Goal: Task Accomplishment & Management: Manage account settings

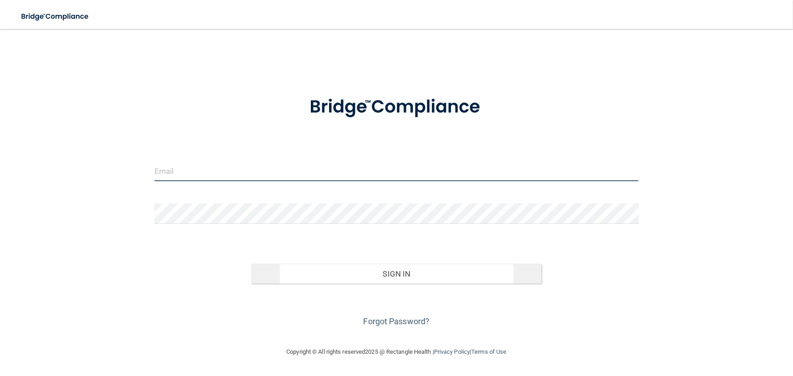
type input "[EMAIL_ADDRESS][DOMAIN_NAME]"
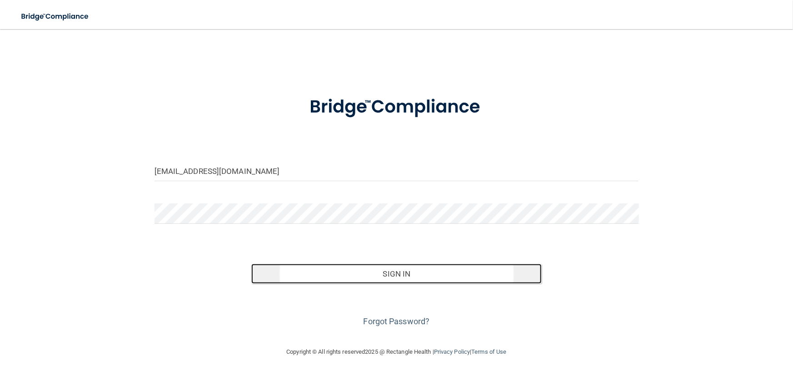
click at [375, 273] on button "Sign In" at bounding box center [396, 274] width 291 height 20
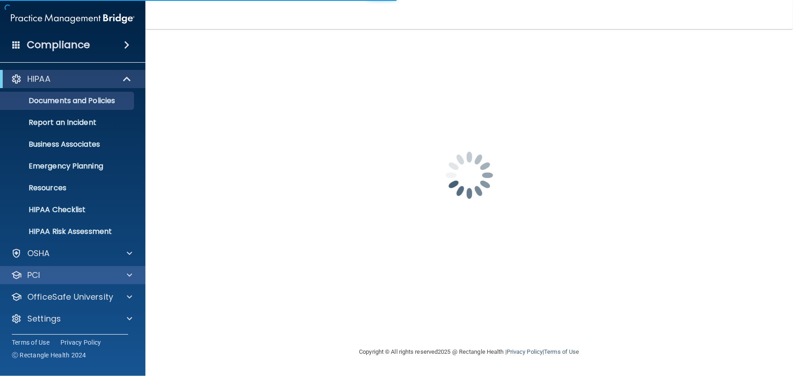
scroll to position [0, 0]
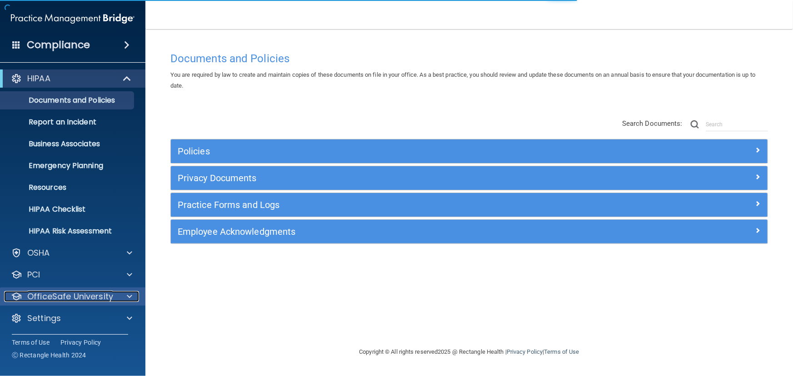
click at [41, 291] on p "OfficeSafe University" at bounding box center [70, 296] width 86 height 11
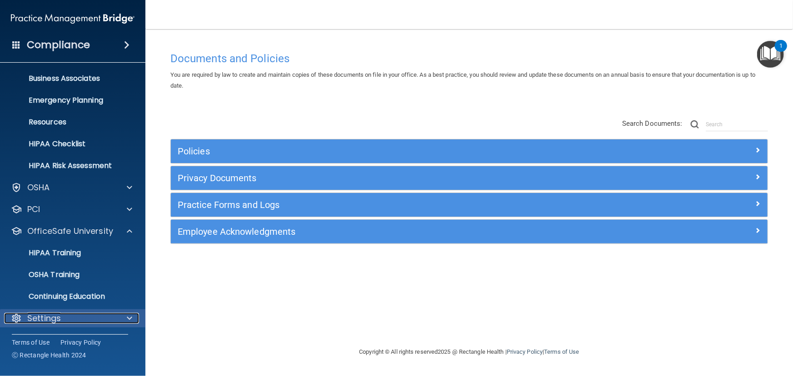
click at [53, 314] on p "Settings" at bounding box center [44, 318] width 34 height 11
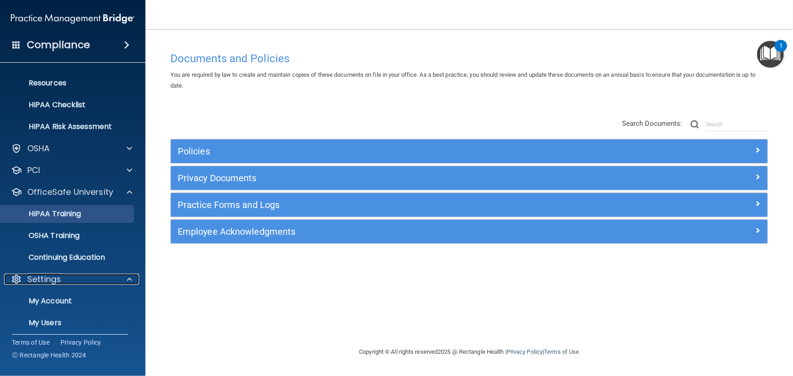
scroll to position [153, 0]
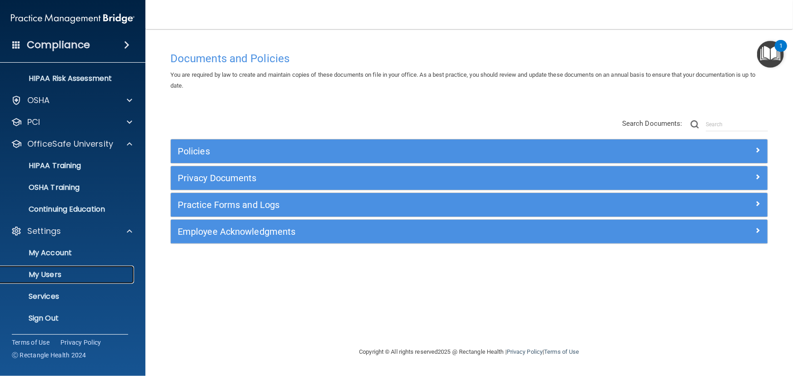
click at [41, 271] on p "My Users" at bounding box center [68, 275] width 124 height 9
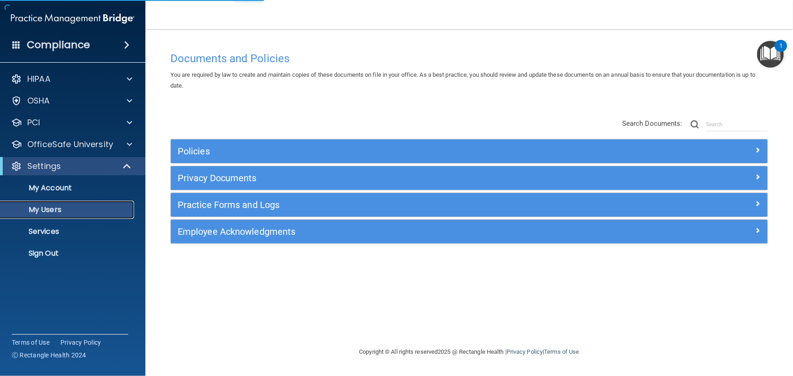
select select "20"
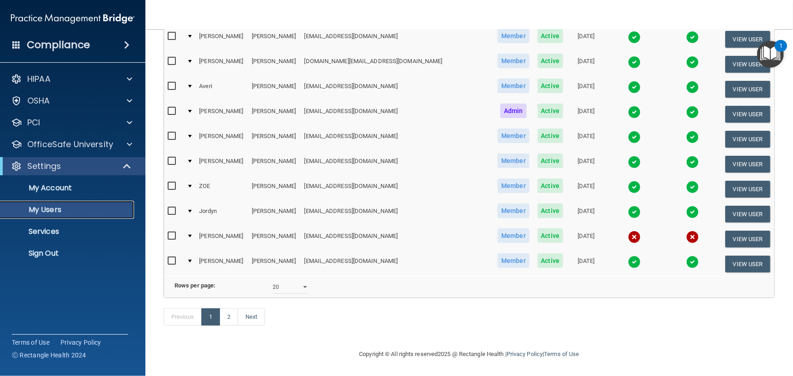
scroll to position [371, 0]
click at [228, 318] on link "2" at bounding box center [229, 317] width 19 height 17
select select "20"
